Goal: Navigation & Orientation: Go to known website

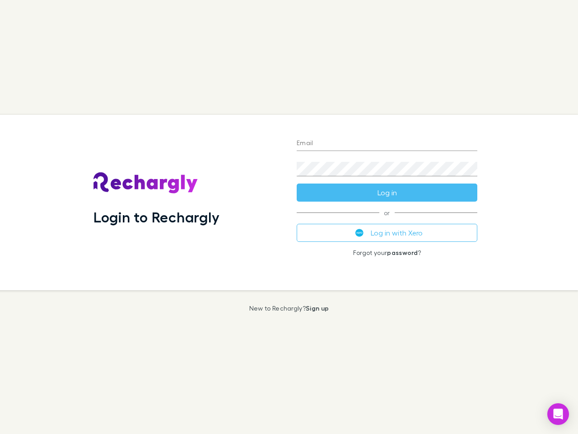
click at [289, 217] on div "Login to Rechargly" at bounding box center [187, 202] width 203 height 175
click at [387, 144] on input "Email" at bounding box center [387, 143] width 181 height 14
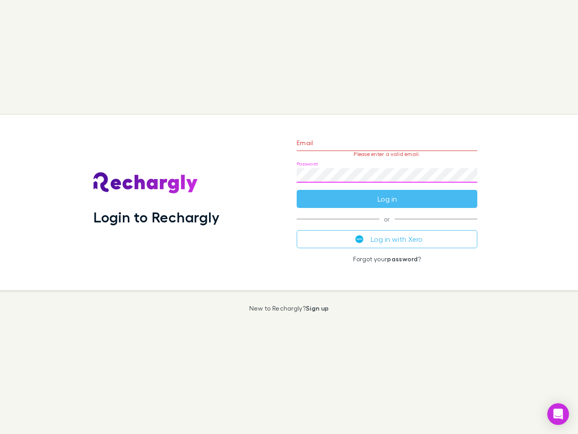
click at [387, 193] on form "Email Please enter a valid email. Password Log in" at bounding box center [387, 168] width 181 height 79
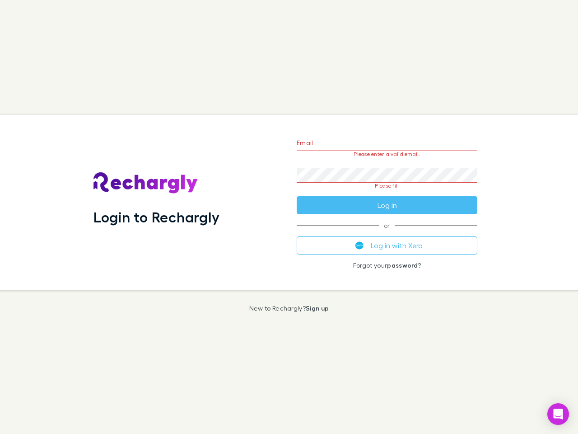
click at [387, 233] on div "Email Please enter a valid email. Password Please fill Log in or Log in with Xe…" at bounding box center [387, 202] width 195 height 175
click at [559, 414] on icon "Open Intercom Messenger" at bounding box center [558, 414] width 9 height 11
